Goal: Information Seeking & Learning: Learn about a topic

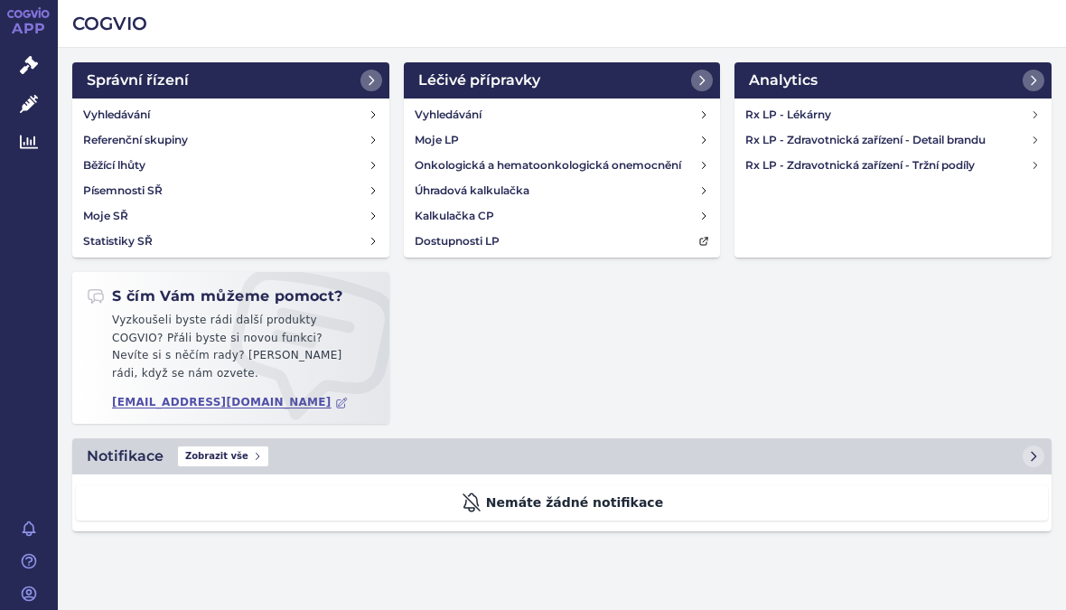
click at [371, 107] on link "Vyhledávání" at bounding box center [231, 114] width 310 height 25
click at [1017, 161] on h4 "Rx LP - Zdravotnická zařízení - Tržní podíly" at bounding box center [887, 165] width 285 height 18
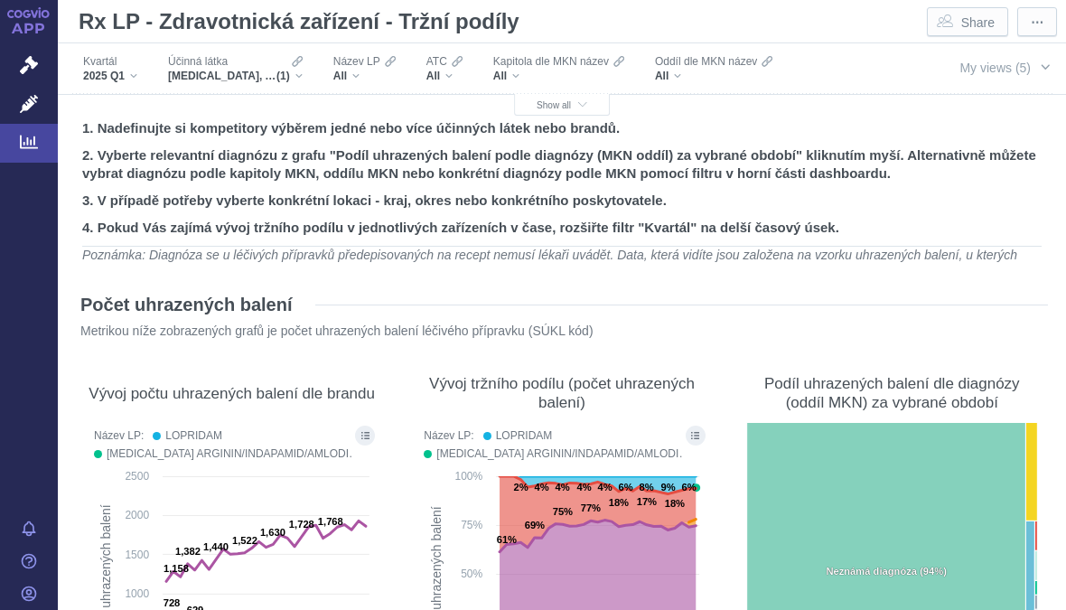
click at [1030, 62] on span "My views (5)" at bounding box center [994, 68] width 71 height 14
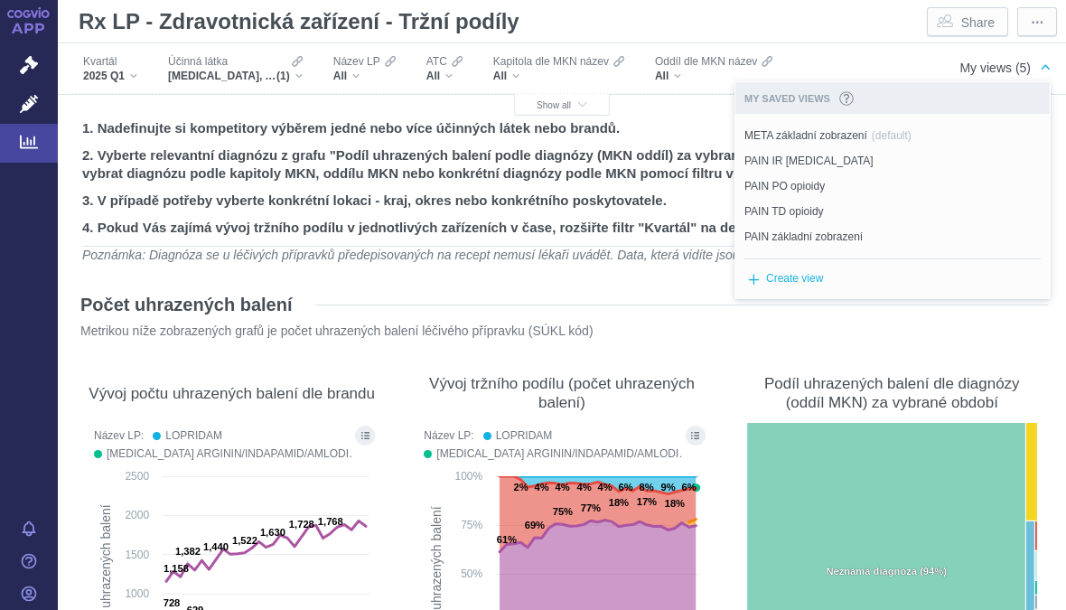
click at [0, 0] on span "Set as default" at bounding box center [0, 0] width 0 height 0
click at [780, 204] on span "PAIN TD opioidy" at bounding box center [783, 211] width 79 height 16
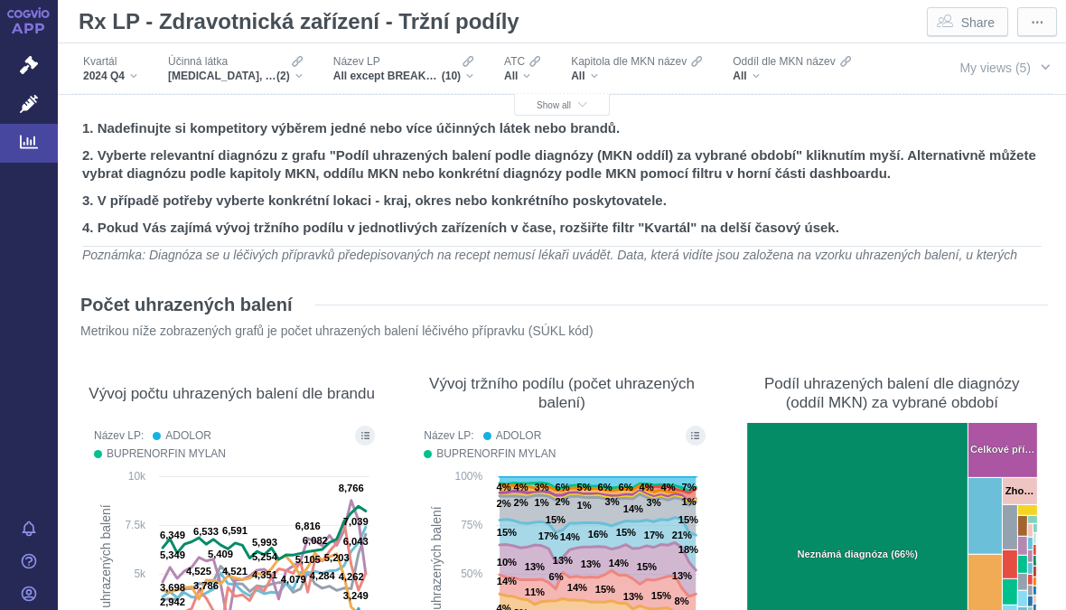
click at [546, 105] on span "Show all" at bounding box center [561, 105] width 51 height 10
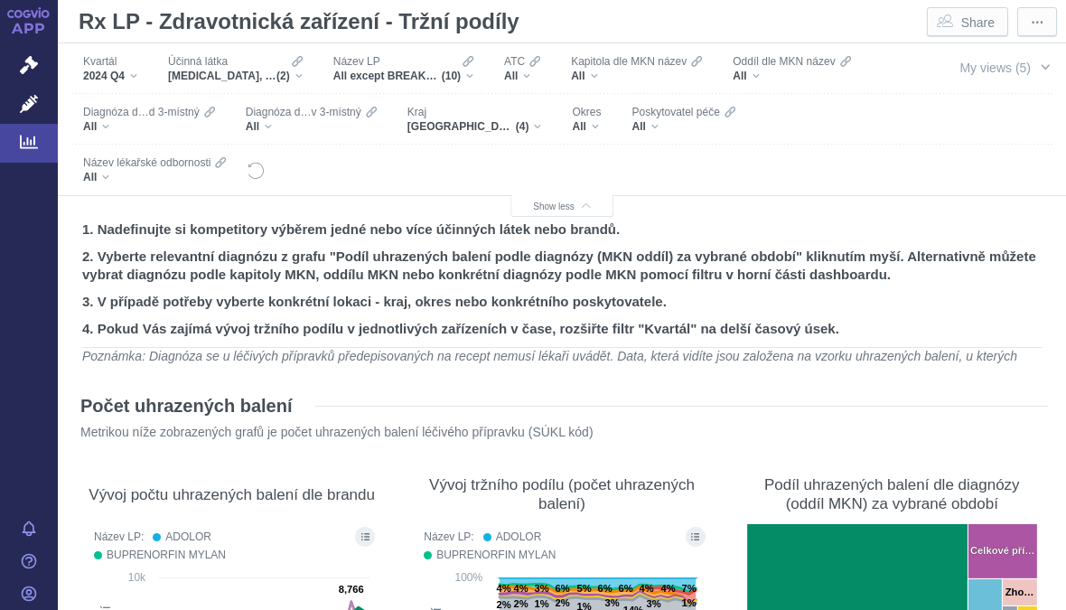
click at [522, 124] on span "(4)" at bounding box center [523, 126] width 14 height 14
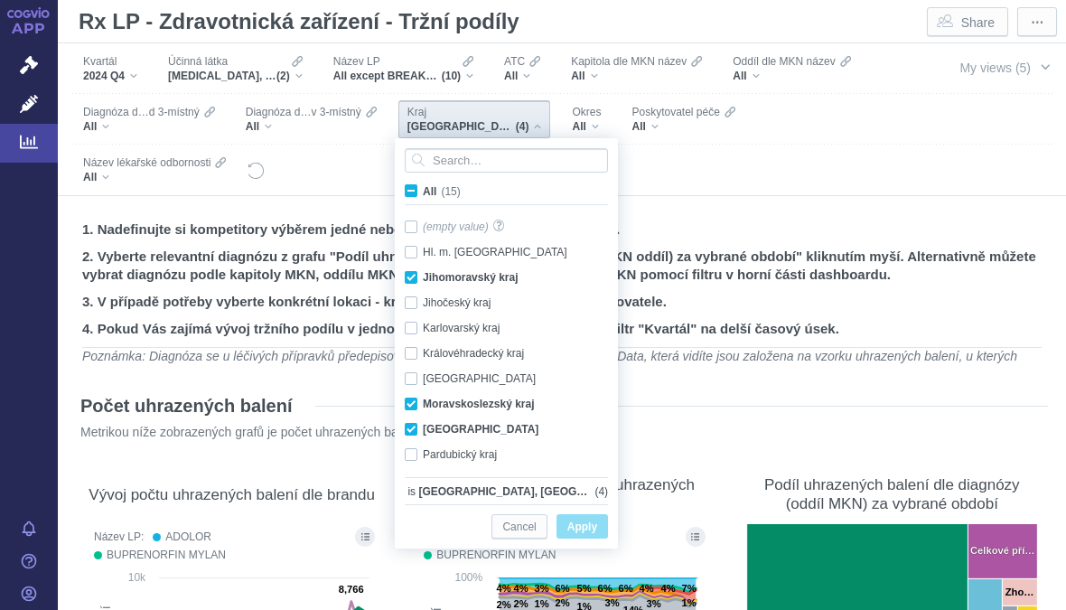
click at [714, 157] on div "Filters" at bounding box center [591, 170] width 651 height 50
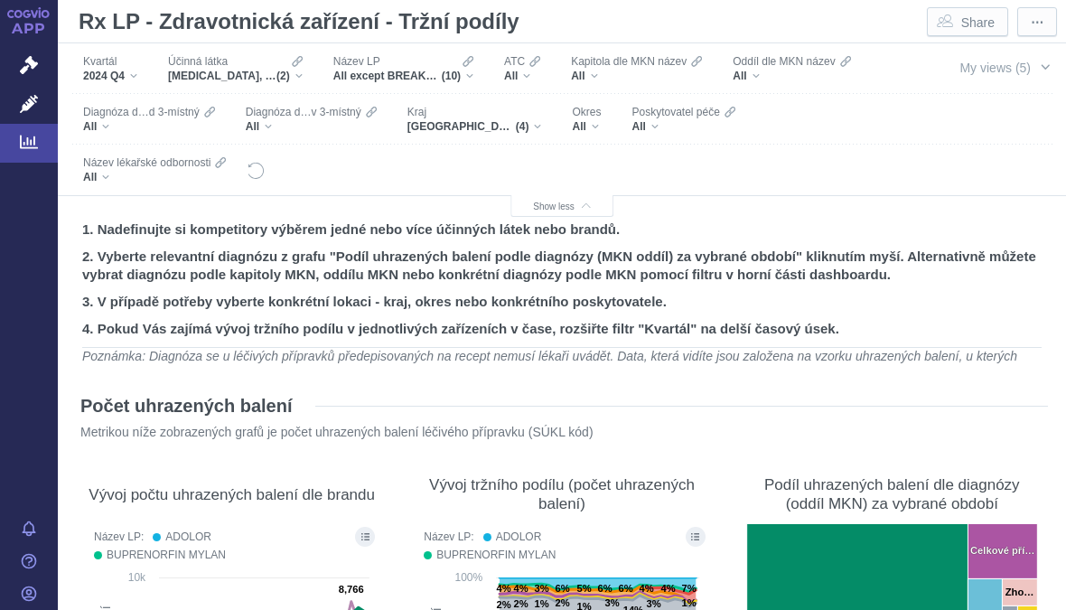
click at [587, 121] on div "All" at bounding box center [586, 126] width 29 height 14
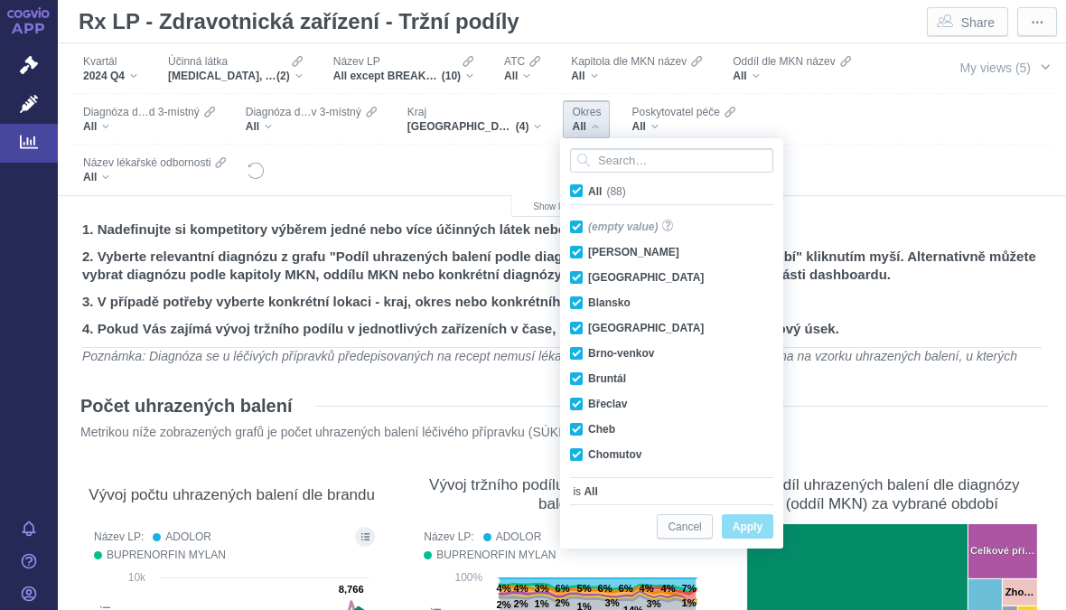
click at [575, 182] on label "All (88)" at bounding box center [601, 191] width 68 height 18
click at [588, 182] on input "All (88)" at bounding box center [594, 188] width 12 height 12
checkbox input "false"
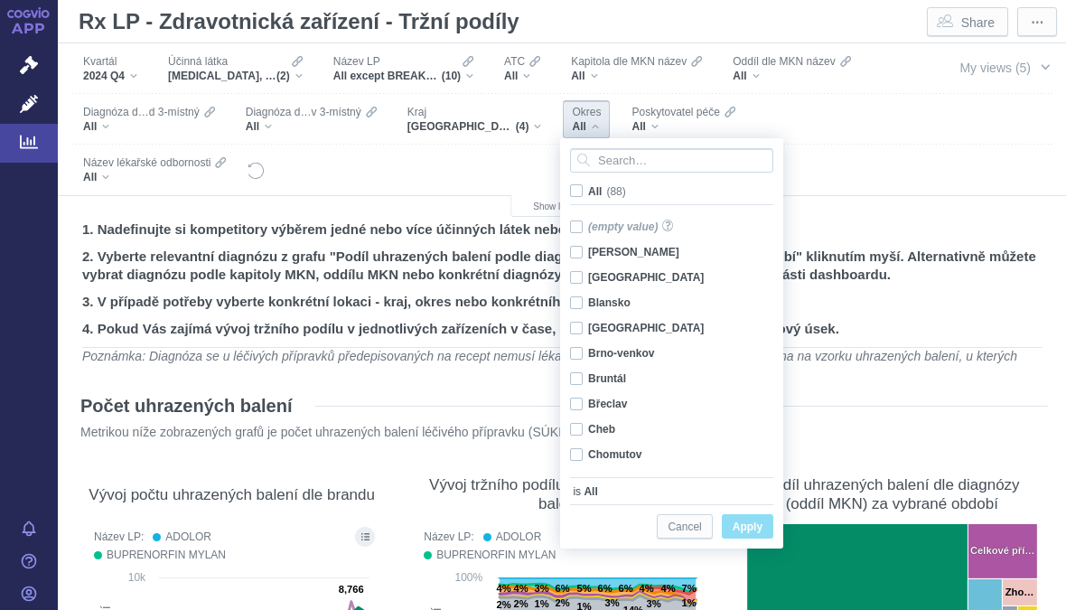
checkbox input "false"
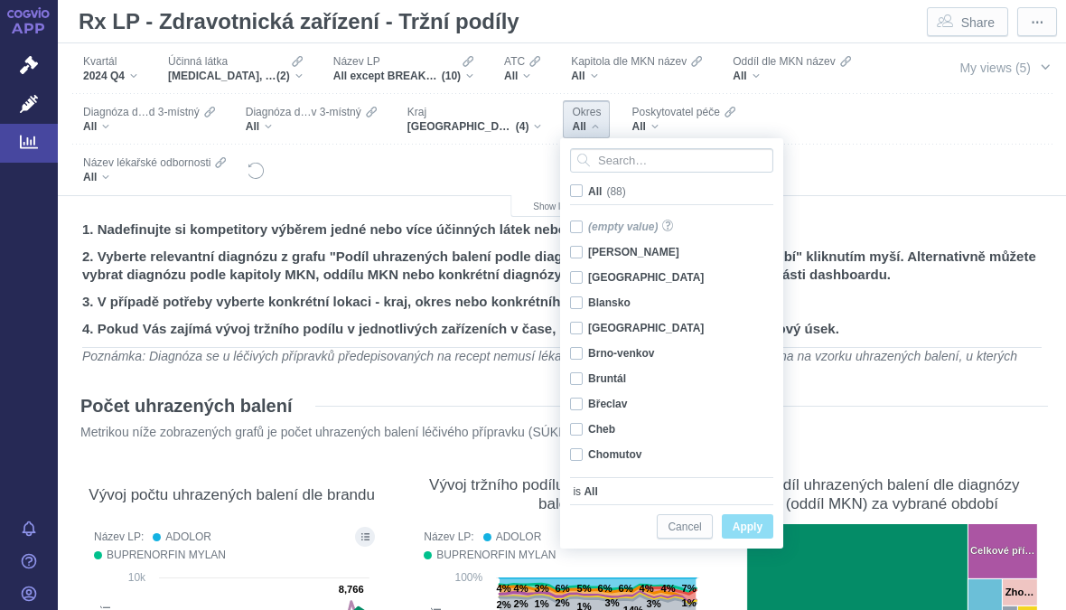
checkbox input "false"
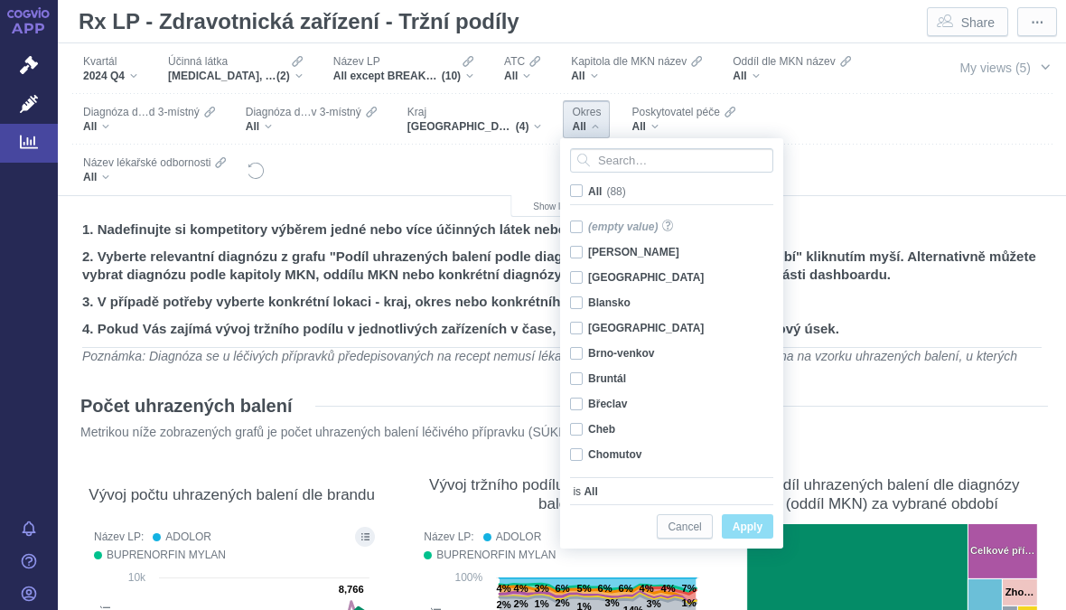
checkbox input "false"
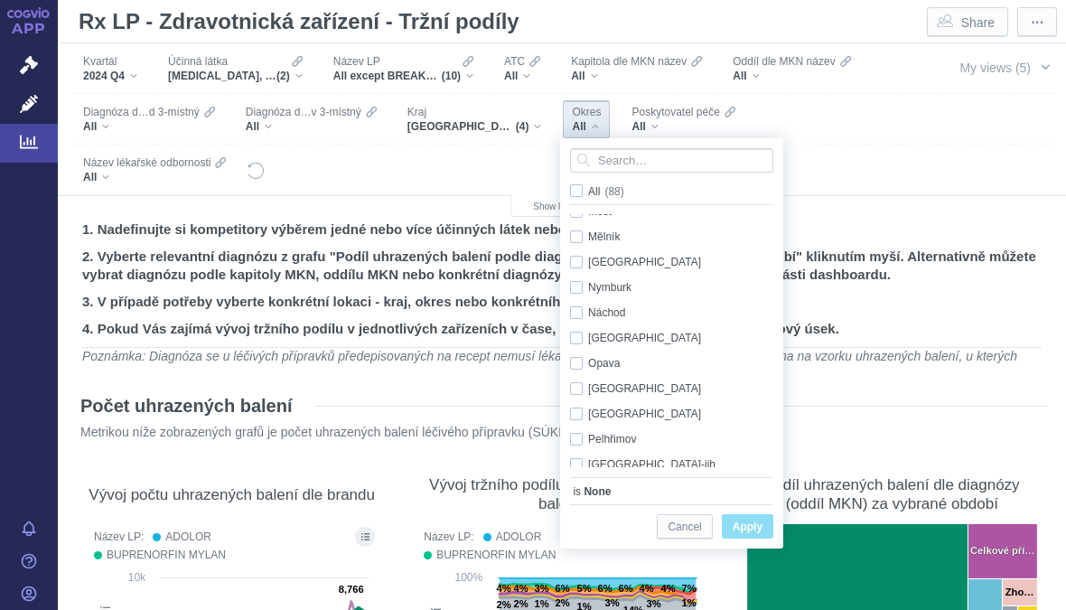
scroll to position [852, 0]
click at [576, 382] on div "[GEOGRAPHIC_DATA] - město Only" at bounding box center [674, 386] width 227 height 25
checkbox input "true"
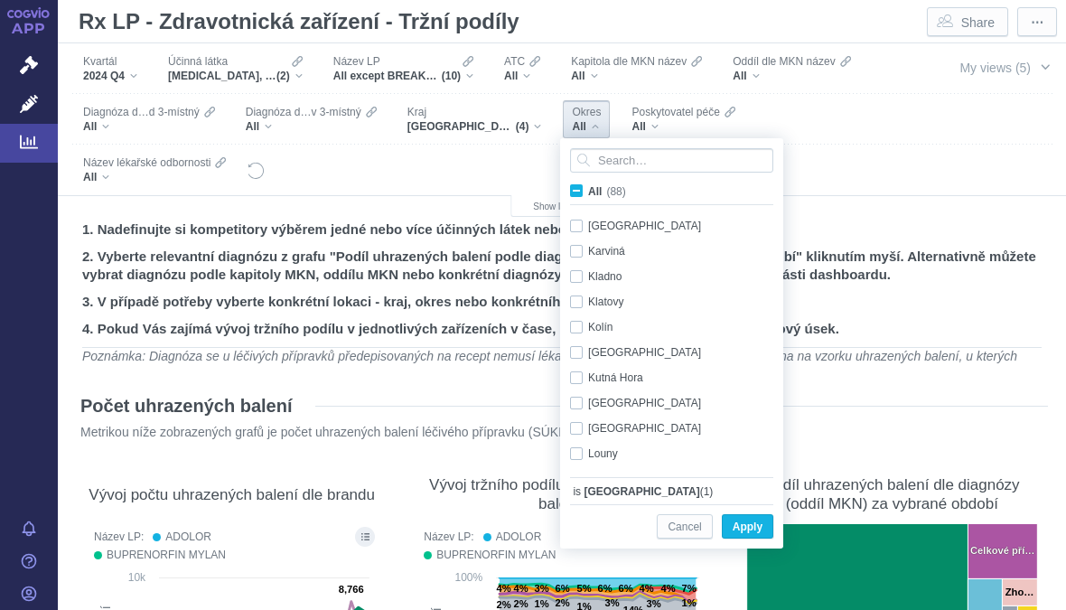
scroll to position [556, 0]
click at [572, 249] on div "Karviná Only" at bounding box center [674, 251] width 227 height 25
checkbox input "true"
click at [760, 515] on button "Apply" at bounding box center [747, 526] width 51 height 24
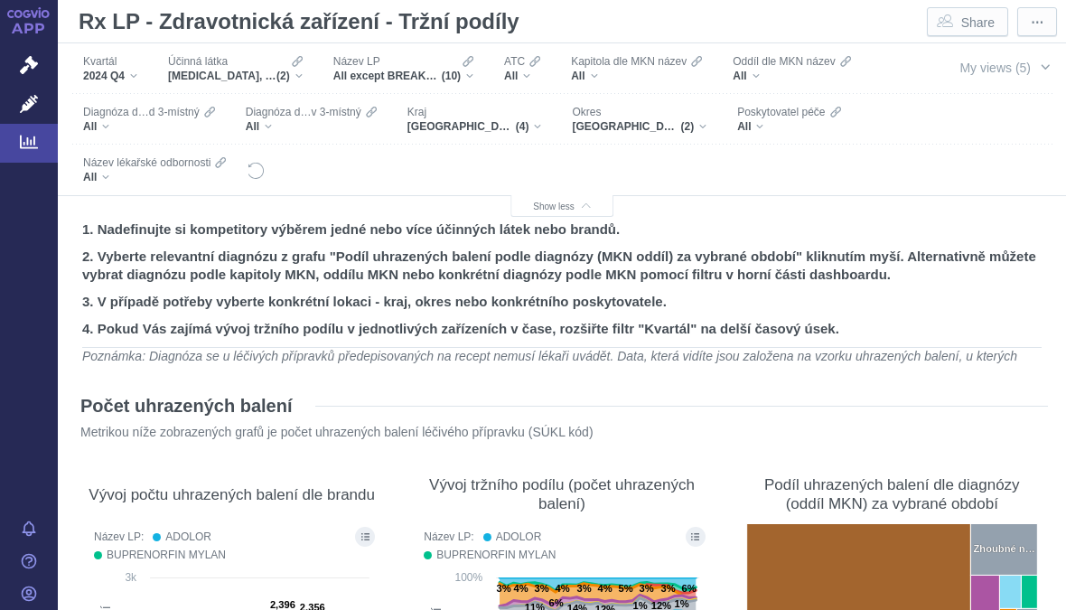
click at [135, 71] on div "2024 Q4" at bounding box center [110, 76] width 54 height 14
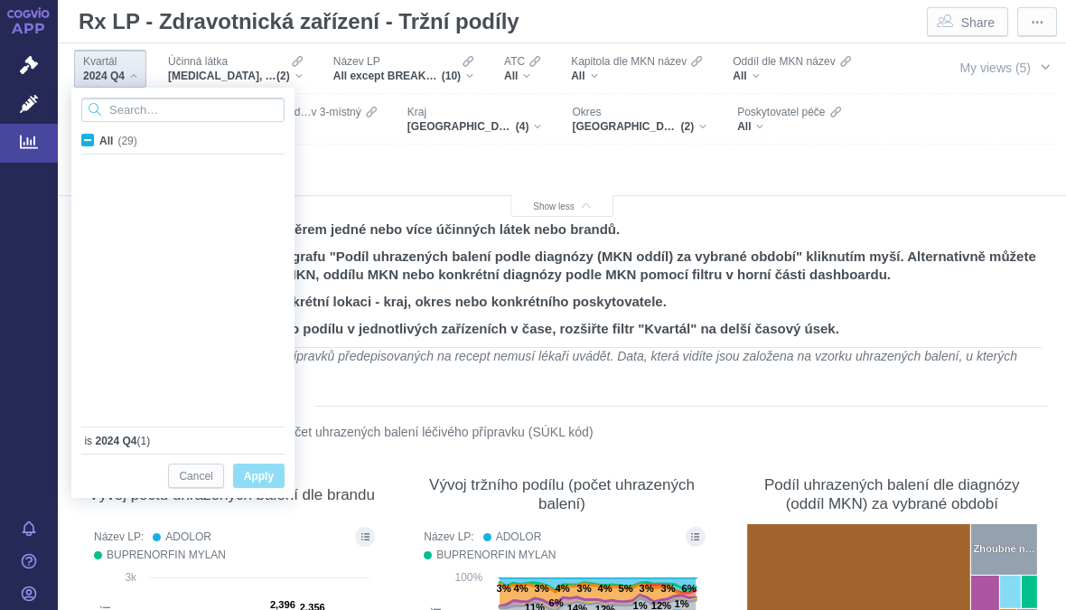
scroll to position [480, 0]
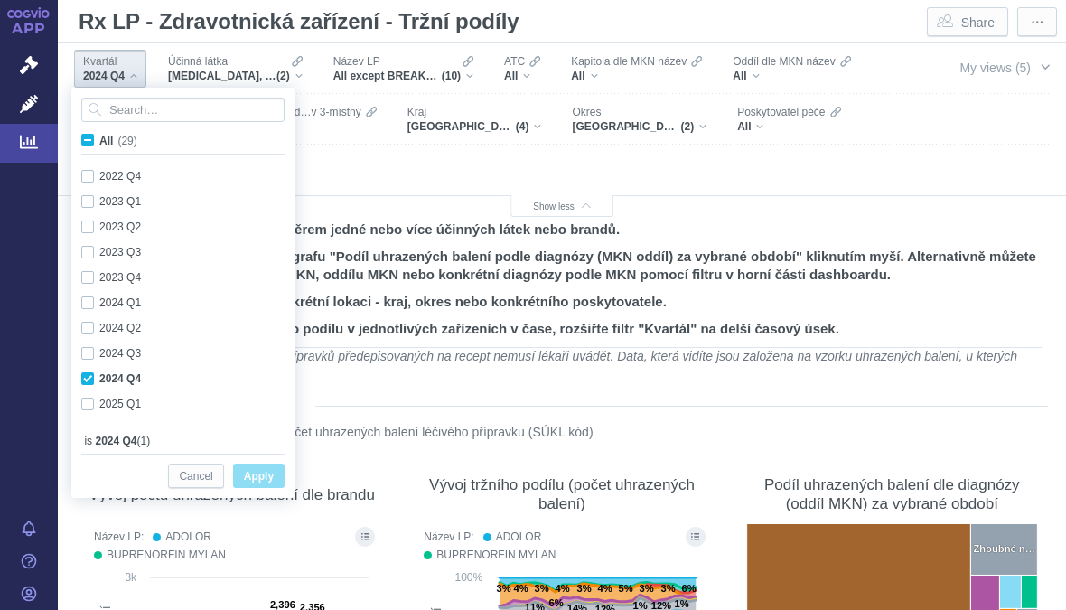
click at [0, 0] on span "Only" at bounding box center [0, 0] width 0 height 0
checkbox input "false"
checkbox input "true"
click at [264, 472] on span "Apply" at bounding box center [259, 476] width 30 height 23
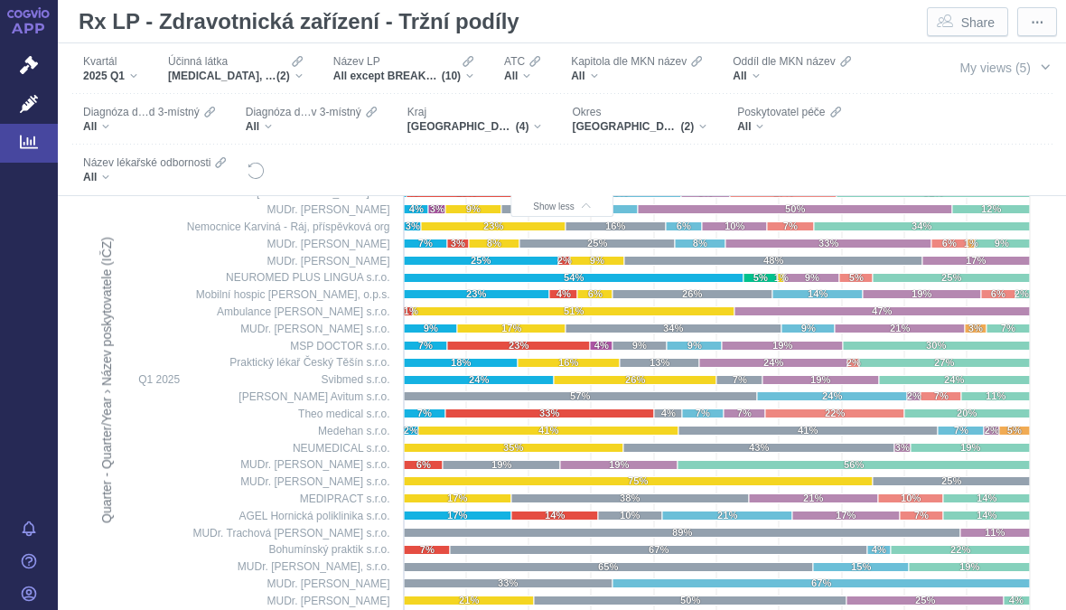
scroll to position [1558, 0]
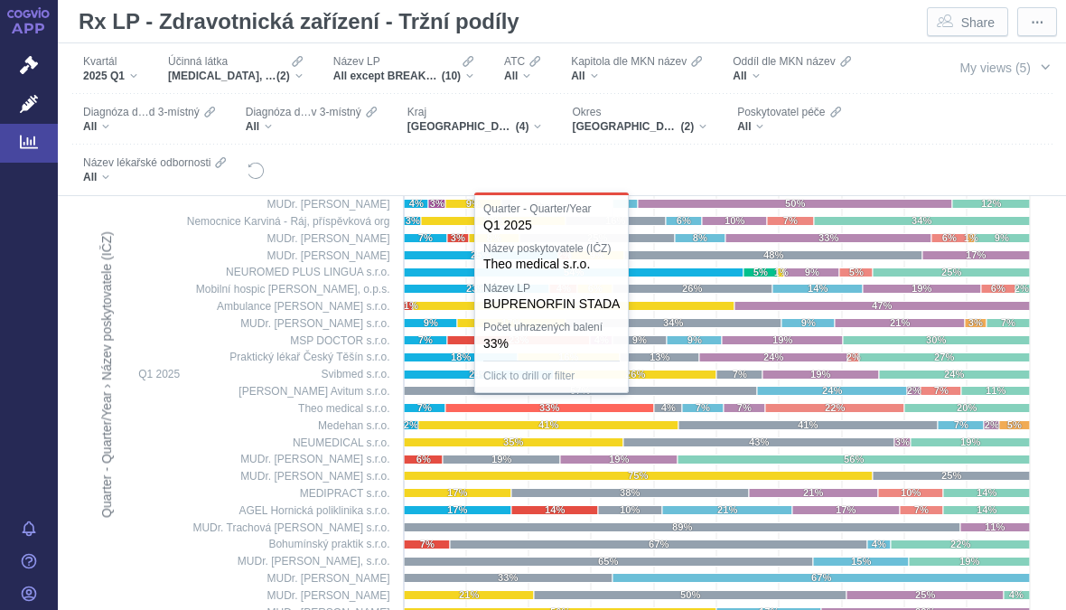
click at [532, 406] on icon at bounding box center [549, 408] width 209 height 9
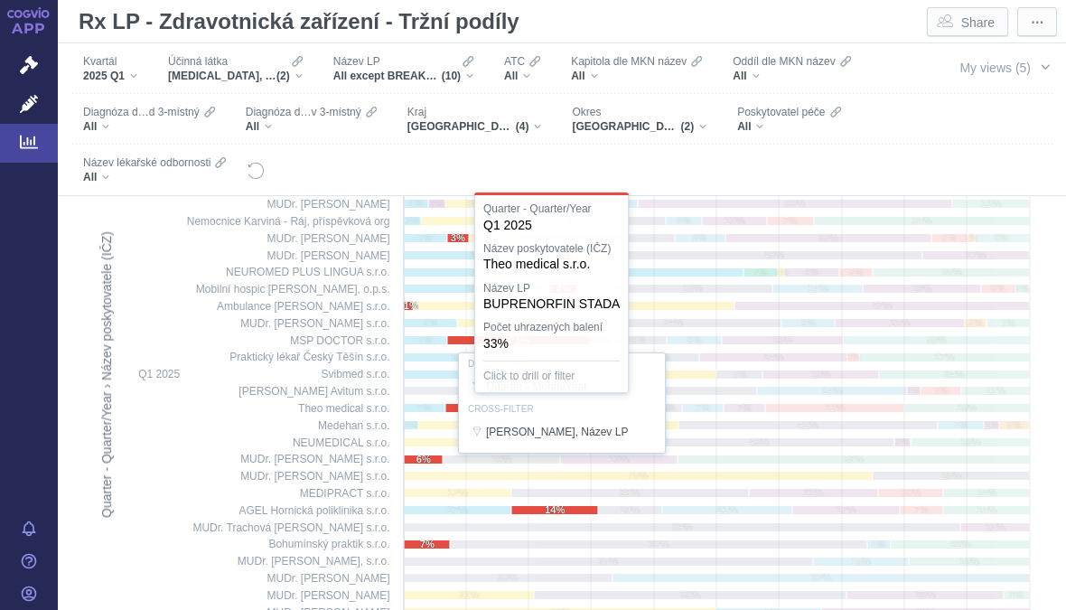
click at [205, 551] on div at bounding box center [562, 403] width 954 height 636
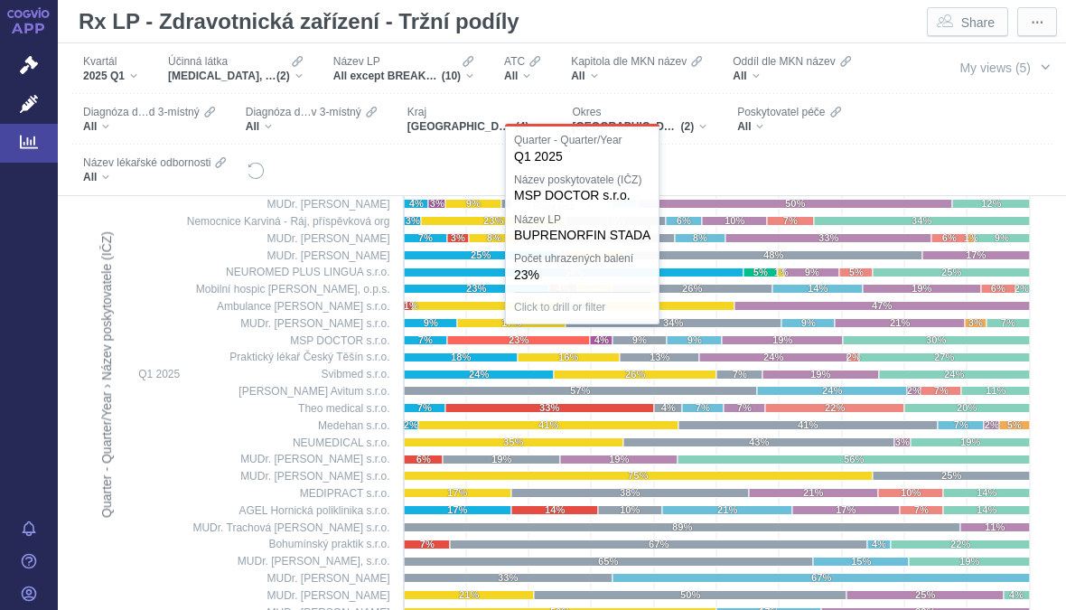
click at [522, 340] on text "23%" at bounding box center [518, 339] width 20 height 11
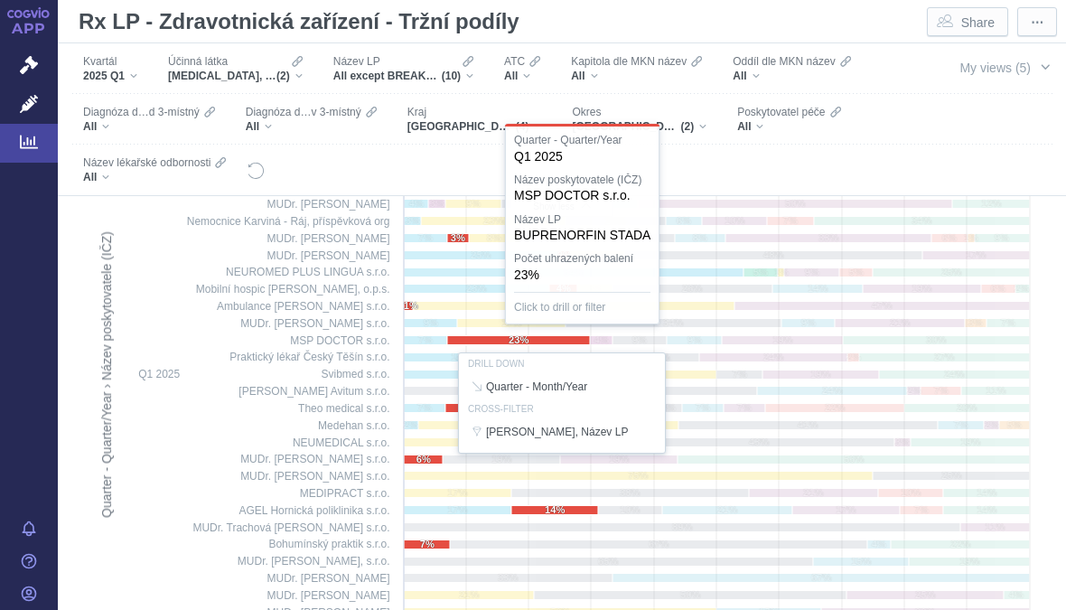
click at [195, 548] on div at bounding box center [562, 403] width 954 height 636
